Goal: Task Accomplishment & Management: Manage account settings

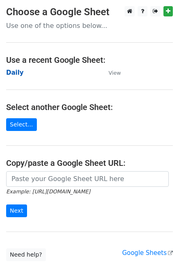
click at [20, 73] on strong "Daily" at bounding box center [15, 72] width 18 height 7
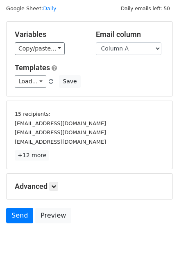
scroll to position [35, 0]
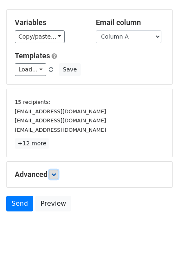
click at [58, 174] on link at bounding box center [53, 174] width 9 height 9
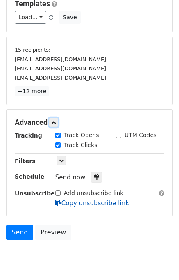
scroll to position [115, 0]
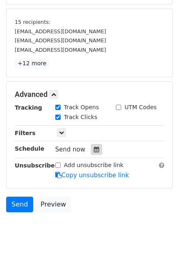
click at [93, 152] on div at bounding box center [96, 149] width 11 height 11
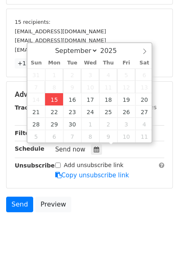
type input "2025-09-15 14:26"
type input "02"
type input "26"
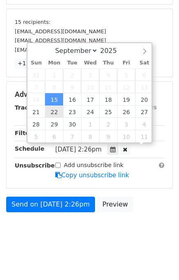
scroll to position [0, 0]
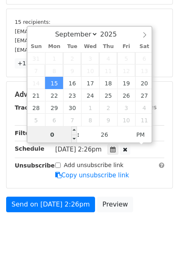
type input "02"
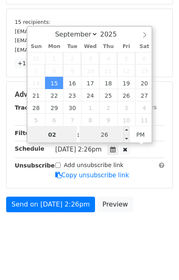
type input "2025-10-02 14:26"
select select "9"
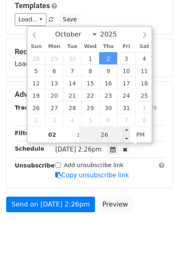
click at [108, 134] on input "26" at bounding box center [105, 134] width 50 height 16
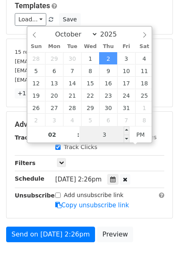
type input "30"
type input "2025-10-02 14:30"
click at [133, 222] on form "Variables Copy/paste... {{Column A}} {{Column B}} {{Column C}} {{Column D}} {{C…" at bounding box center [89, 102] width 167 height 287
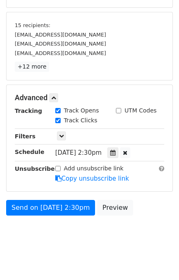
scroll to position [115, 0]
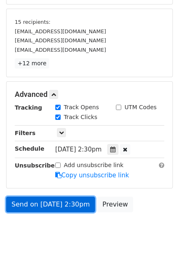
click at [53, 203] on link "Send on Oct 2 at 2:30pm" at bounding box center [50, 204] width 89 height 16
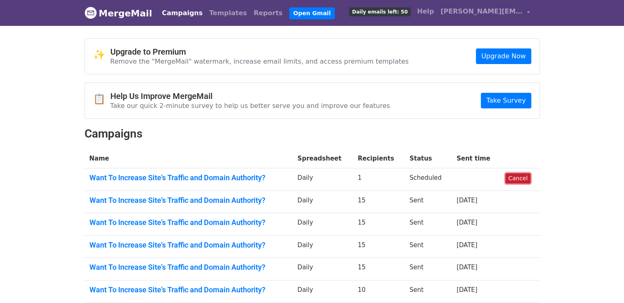
click at [515, 174] on link "Cancel" at bounding box center [517, 178] width 25 height 10
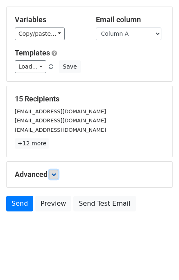
click at [54, 172] on icon at bounding box center [53, 174] width 5 height 5
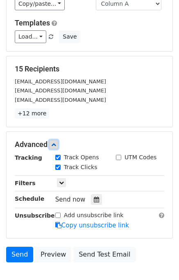
scroll to position [105, 0]
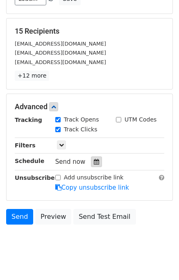
click at [94, 160] on icon at bounding box center [96, 162] width 5 height 6
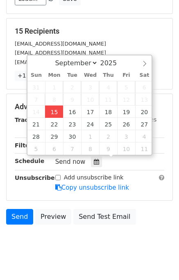
type input "2025-09-15 14:28"
type input "02"
type input "28"
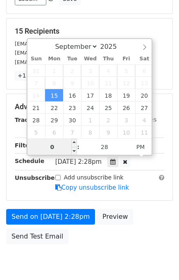
type input "02"
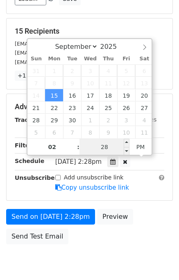
click at [103, 141] on input "28" at bounding box center [105, 147] width 50 height 16
type input "30"
type input "2025-09-15 14:30"
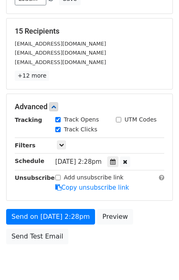
click at [152, 224] on div "Send on Sep 15 at 2:28pm Preview Send Test Email" at bounding box center [89, 228] width 179 height 39
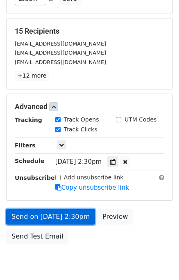
click at [58, 214] on link "Send on Sep 15 at 2:30pm" at bounding box center [50, 217] width 89 height 16
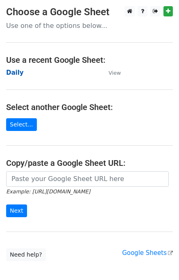
click at [19, 74] on strong "Daily" at bounding box center [15, 72] width 18 height 7
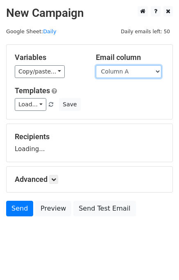
click at [122, 73] on select "Column A Column B Column C Column D Column E" at bounding box center [129, 71] width 66 height 13
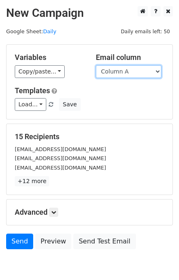
click at [121, 73] on select "Column A Column B Column C Column D Column E" at bounding box center [129, 71] width 66 height 13
select select "Column B"
click at [96, 65] on select "Column A Column B Column C Column D Column E" at bounding box center [129, 71] width 66 height 13
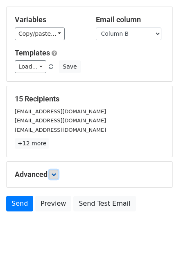
click at [56, 173] on icon at bounding box center [53, 174] width 5 height 5
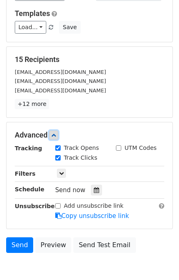
scroll to position [107, 0]
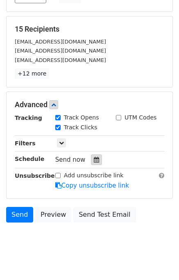
click at [94, 160] on icon at bounding box center [96, 160] width 5 height 6
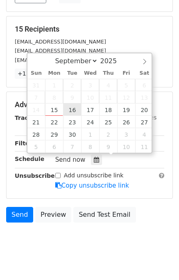
type input "2025-09-16 12:00"
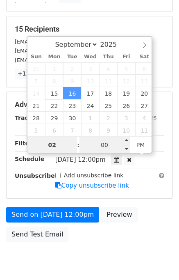
type input "02"
type input "2025-09-16 14:00"
click at [93, 146] on input "00" at bounding box center [105, 145] width 50 height 16
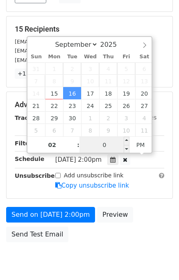
type input "00"
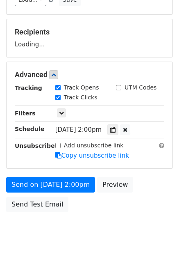
click at [150, 223] on body "New Campaign Daily emails left: 50 Google Sheet: Daily Variables Copy/paste... …" at bounding box center [89, 75] width 179 height 347
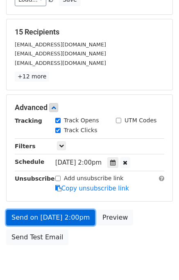
click at [48, 217] on link "Send on Sep 16 at 2:00pm" at bounding box center [50, 218] width 89 height 16
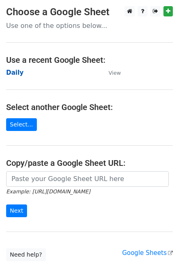
click at [16, 72] on strong "Daily" at bounding box center [15, 72] width 18 height 7
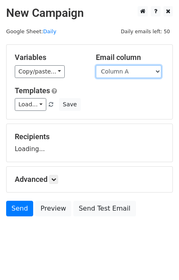
click at [118, 73] on select "Column A Column B Column C Column D Column E" at bounding box center [129, 71] width 66 height 13
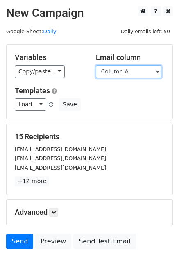
click at [120, 76] on select "Column A Column B Column C Column D Column E" at bounding box center [129, 71] width 66 height 13
select select "Column C"
click at [96, 65] on select "Column A Column B Column C Column D Column E" at bounding box center [129, 71] width 66 height 13
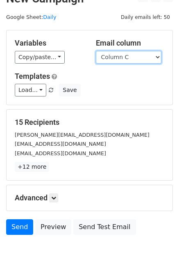
scroll to position [38, 0]
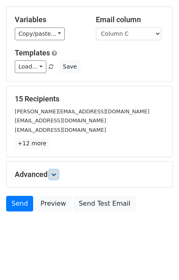
click at [58, 172] on link at bounding box center [53, 174] width 9 height 9
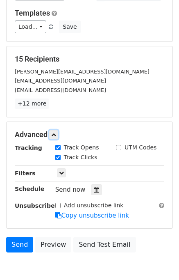
scroll to position [97, 0]
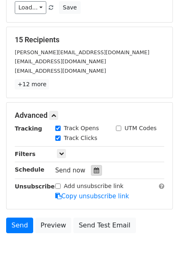
click at [94, 169] on icon at bounding box center [96, 170] width 5 height 6
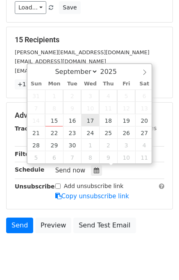
type input "2025-09-17 12:00"
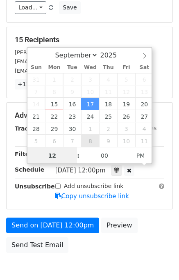
scroll to position [0, 0]
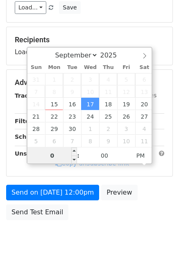
type input "03"
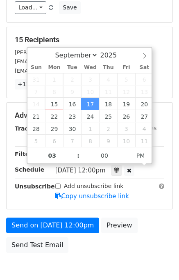
type input "2025-09-17 15:00"
click at [153, 219] on div "Send on Sep 17 at 12:00pm Preview Send Test Email" at bounding box center [89, 236] width 179 height 39
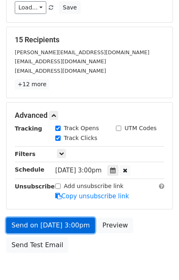
click at [60, 220] on link "Send on Sep 17 at 3:00pm" at bounding box center [50, 225] width 89 height 16
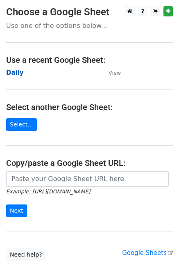
click at [18, 70] on strong "Daily" at bounding box center [15, 72] width 18 height 7
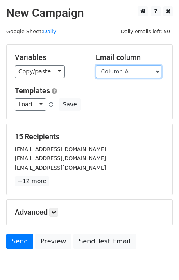
click at [138, 69] on select "Column A Column B Column C Column D Column E" at bounding box center [129, 71] width 66 height 13
select select "Column D"
click at [96, 65] on select "Column A Column B Column C Column D Column E" at bounding box center [129, 71] width 66 height 13
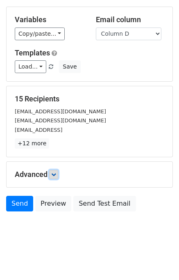
click at [58, 172] on link at bounding box center [53, 174] width 9 height 9
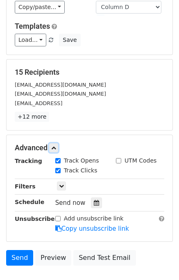
scroll to position [90, 0]
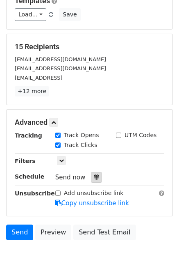
click at [94, 175] on icon at bounding box center [96, 177] width 5 height 6
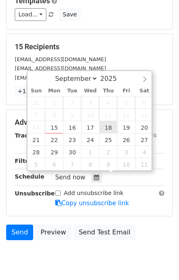
type input "2025-09-18 12:00"
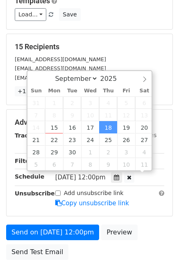
scroll to position [0, 0]
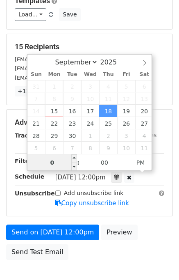
type input "04"
type input "2025-09-18 16:00"
click at [155, 233] on div "Send on Sep 18 at 12:00pm Preview Send Test Email" at bounding box center [89, 243] width 179 height 39
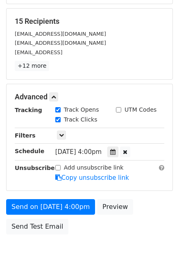
scroll to position [137, 0]
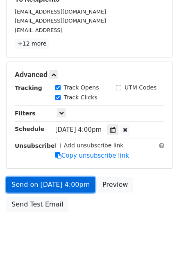
click at [59, 186] on link "Send on Sep 18 at 4:00pm" at bounding box center [50, 185] width 89 height 16
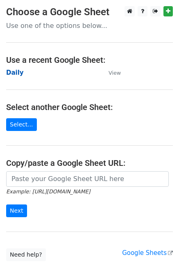
click at [15, 75] on strong "Daily" at bounding box center [15, 72] width 18 height 7
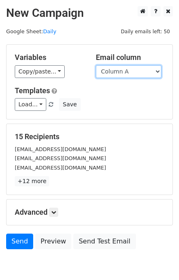
click at [137, 76] on select "Column A Column B Column C Column D Column E" at bounding box center [129, 71] width 66 height 13
select select "Column E"
click at [96, 65] on select "Column A Column B Column C Column D Column E" at bounding box center [129, 71] width 66 height 13
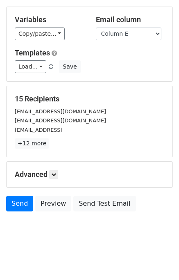
click at [65, 172] on h5 "Advanced" at bounding box center [90, 174] width 150 height 9
click at [55, 172] on icon at bounding box center [53, 174] width 5 height 5
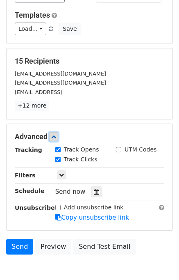
scroll to position [101, 0]
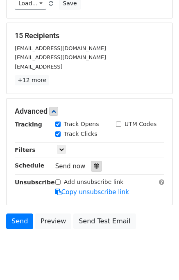
click at [94, 164] on icon at bounding box center [96, 166] width 5 height 6
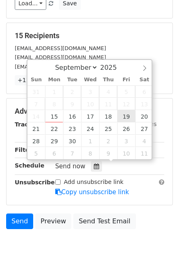
type input "[DATE] 12:00"
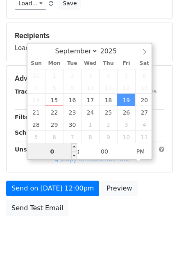
type input "05"
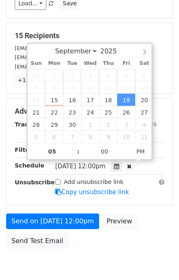
type input "[DATE] 17:00"
click at [144, 223] on div "Send on [DATE] 12:00pm Preview Send Test Email" at bounding box center [89, 232] width 179 height 39
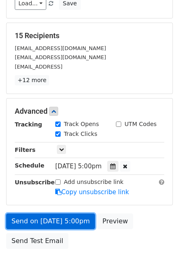
click at [57, 220] on link "Send on [DATE] 5:00pm" at bounding box center [50, 221] width 89 height 16
